Goal: Manage account settings

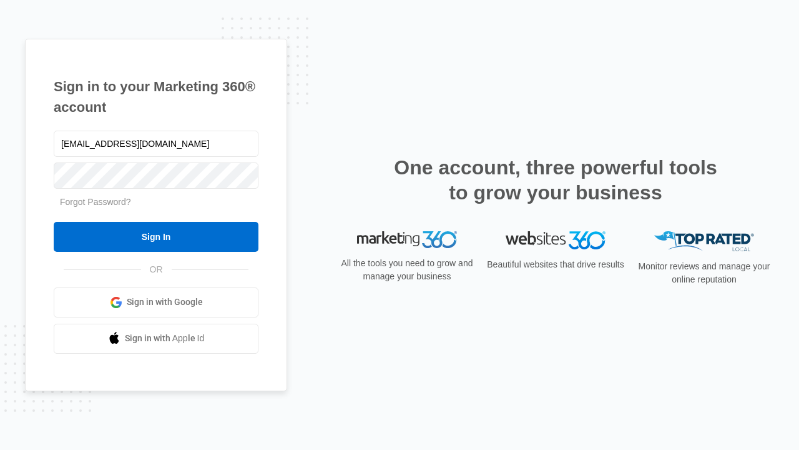
type input "dankie614@gmail.com"
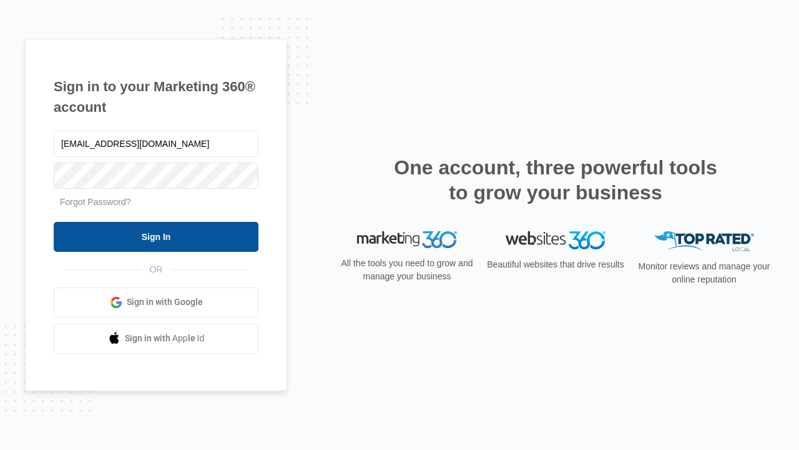
click at [156, 236] on input "Sign In" at bounding box center [156, 237] width 205 height 30
